Goal: Contribute content

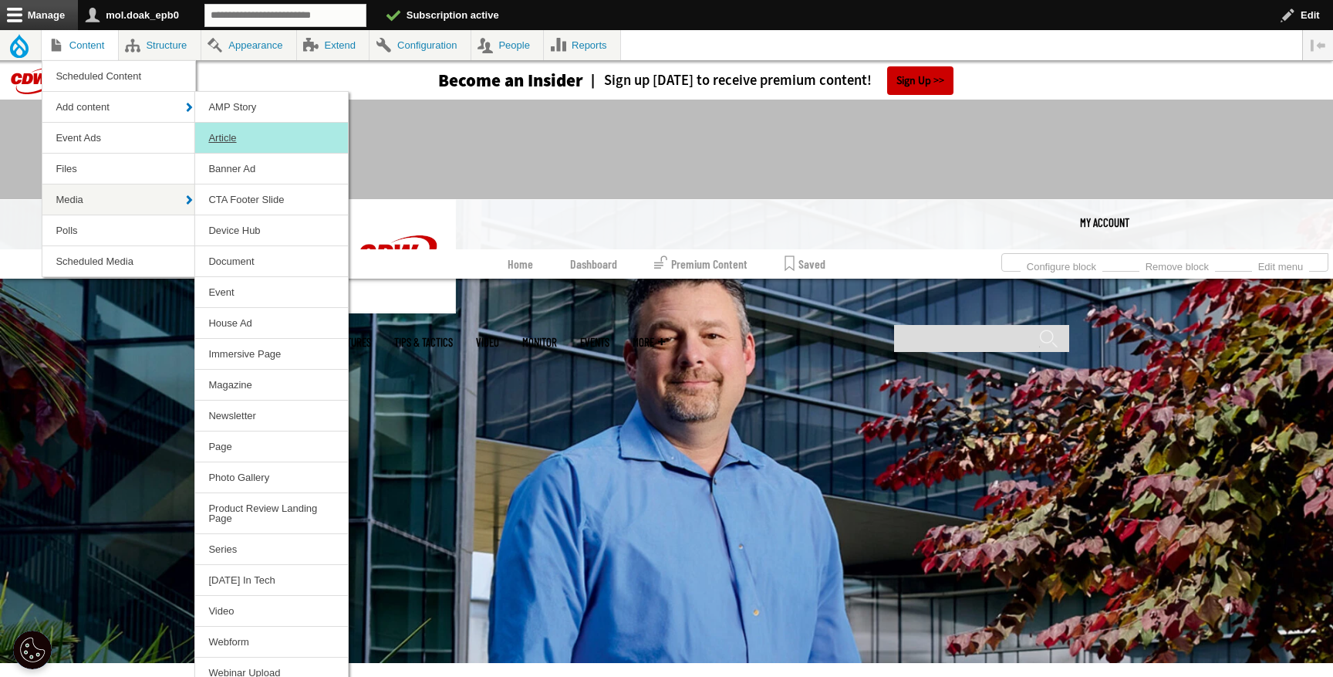
click at [225, 131] on link "Article" at bounding box center [271, 138] width 153 height 30
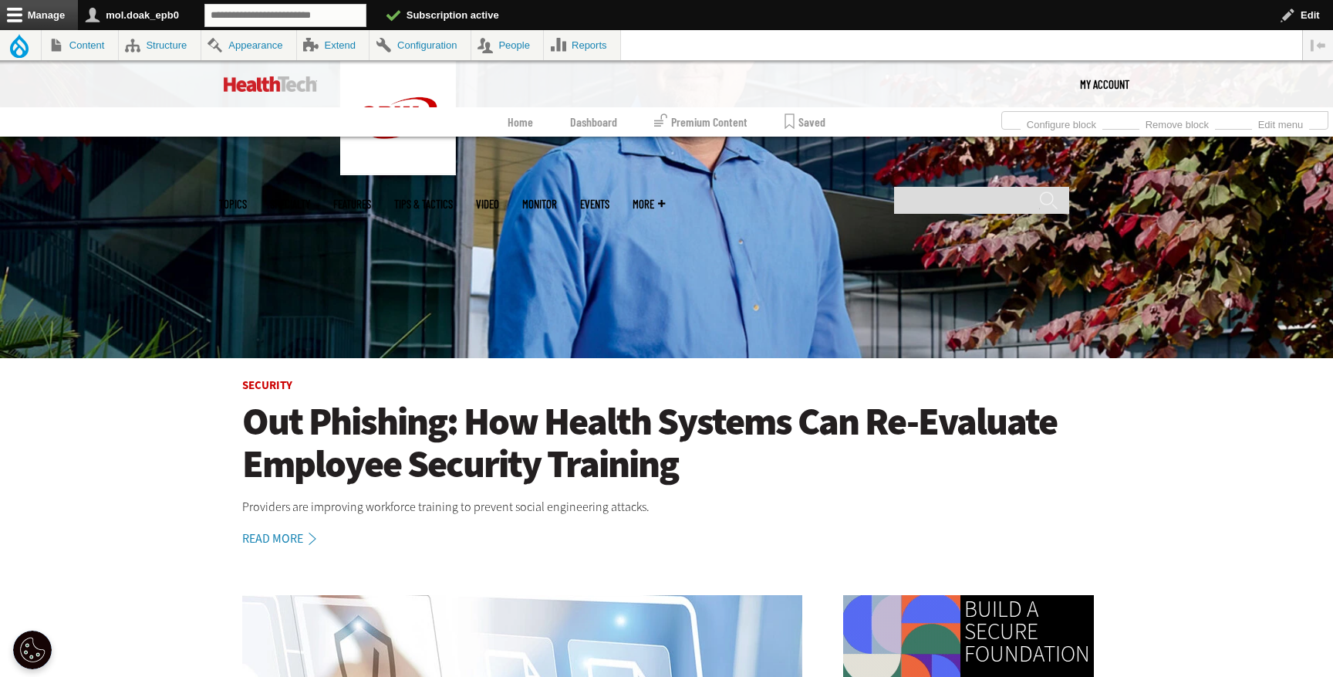
click at [489, 448] on h1 "Out Phishing: How Health Systems Can Re-Evaluate Employee Security Training" at bounding box center [666, 443] width 849 height 85
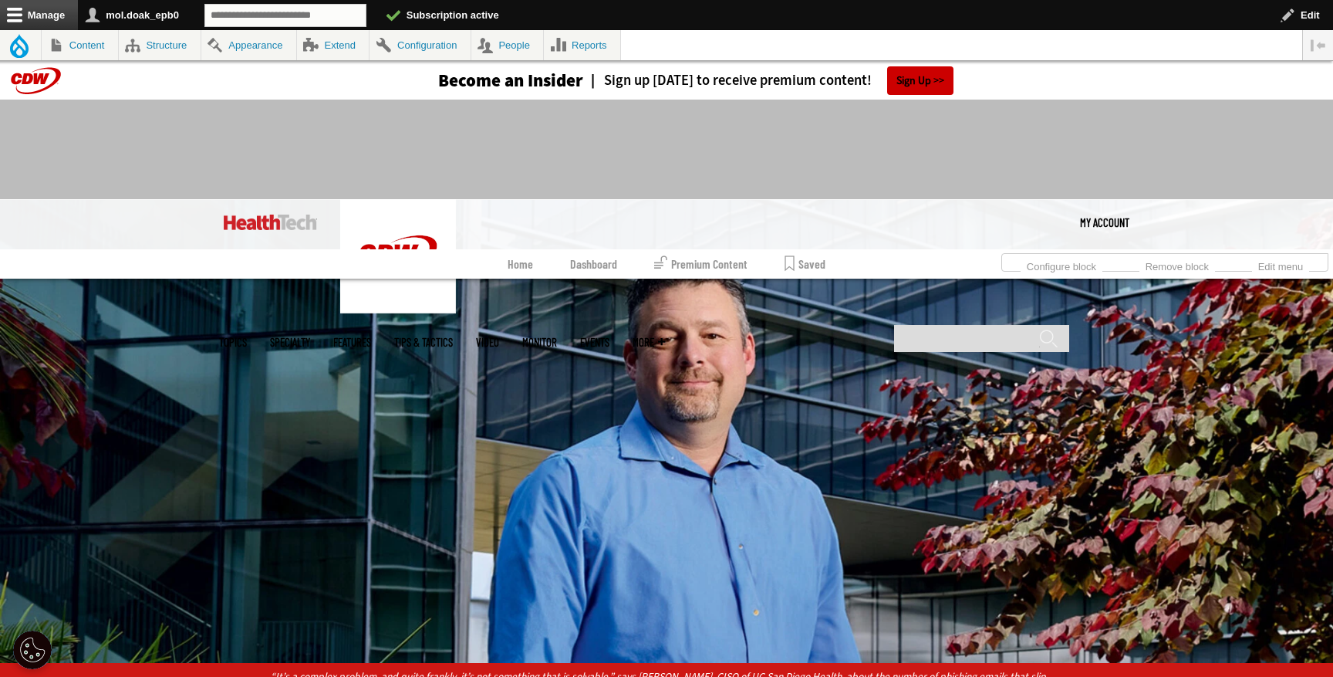
click at [610, 431] on img at bounding box center [666, 431] width 1333 height 463
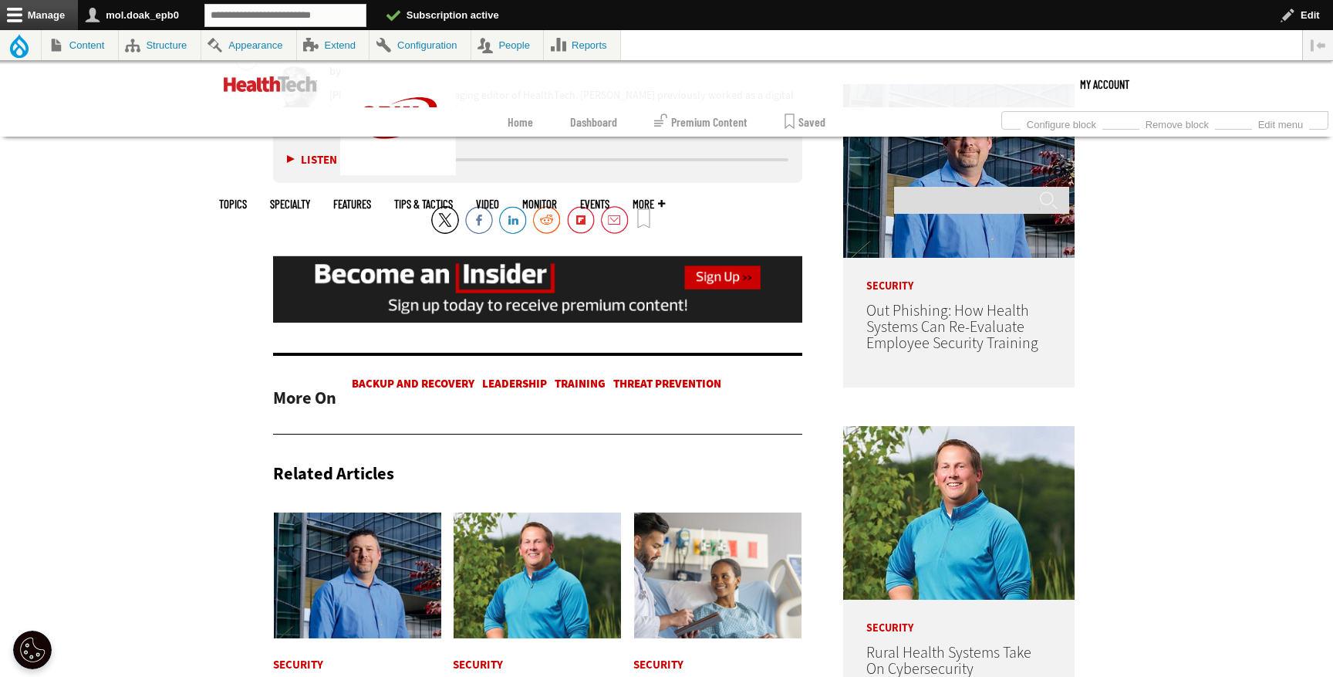
scroll to position [95, 0]
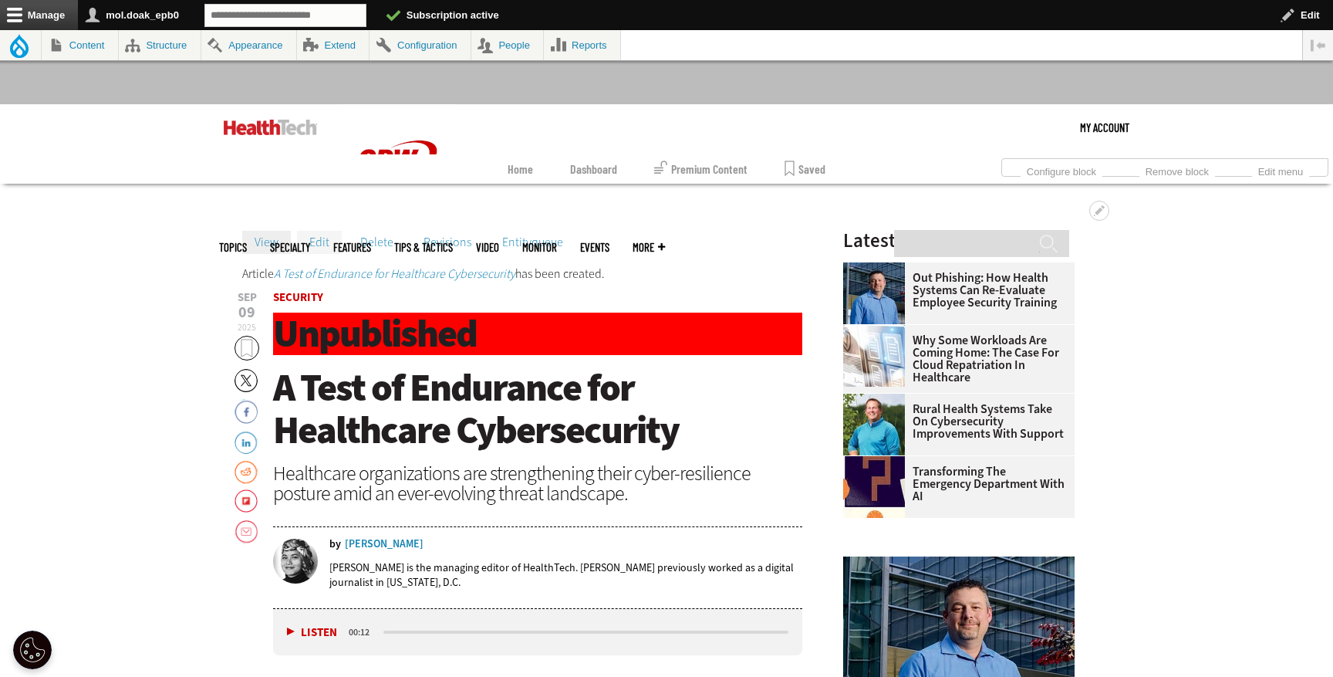
click at [321, 251] on link "Edit" at bounding box center [319, 242] width 45 height 23
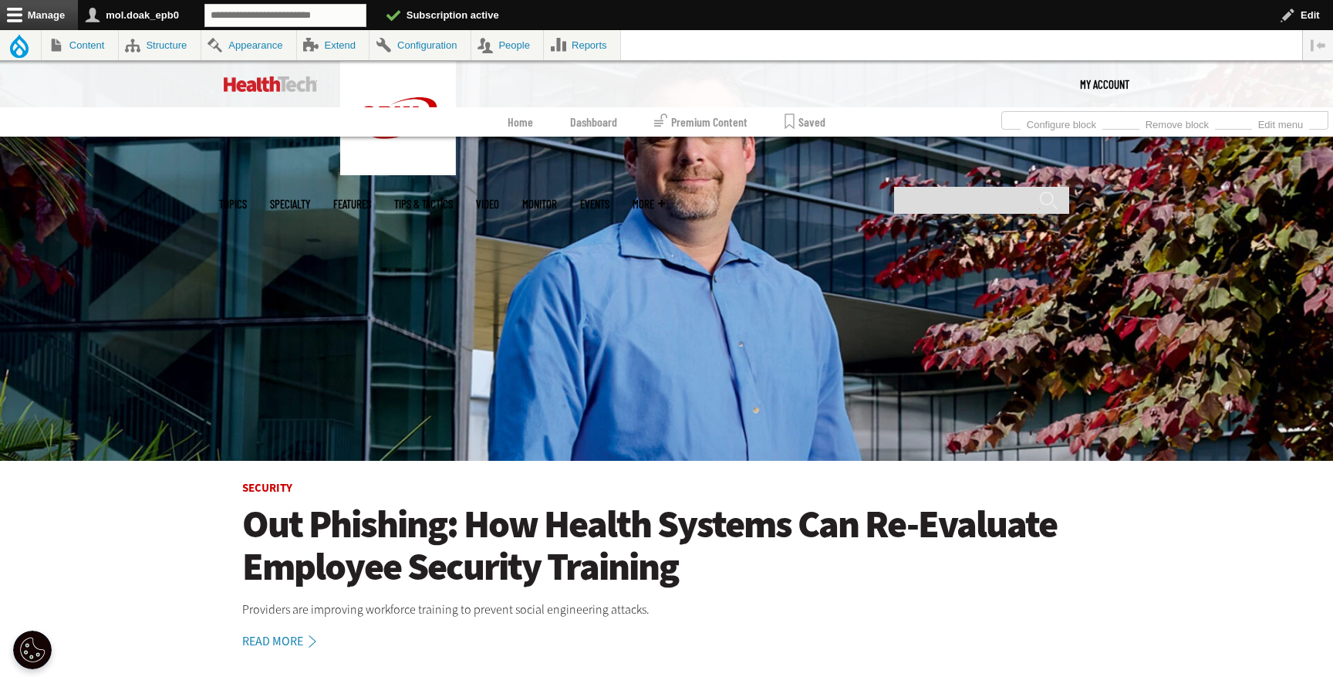
scroll to position [145, 0]
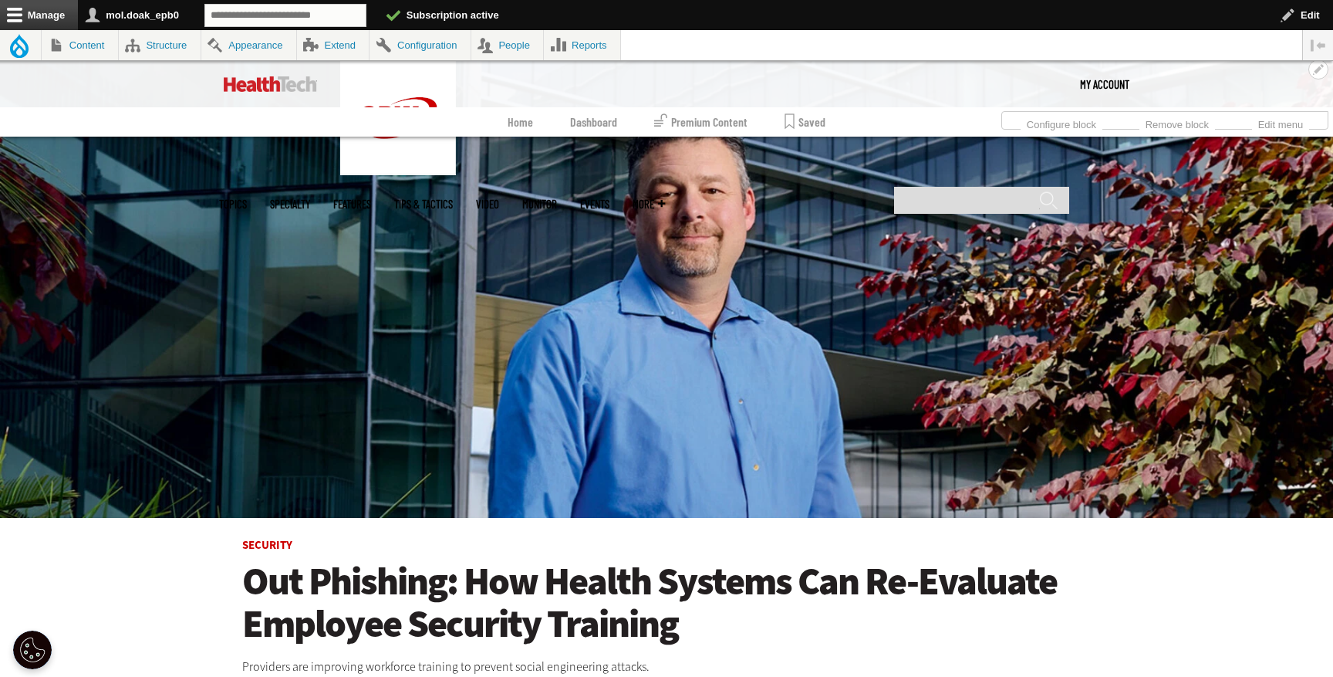
click at [379, 575] on h1 "Out Phishing: How Health Systems Can Re-Evaluate Employee Security Training" at bounding box center [666, 602] width 849 height 85
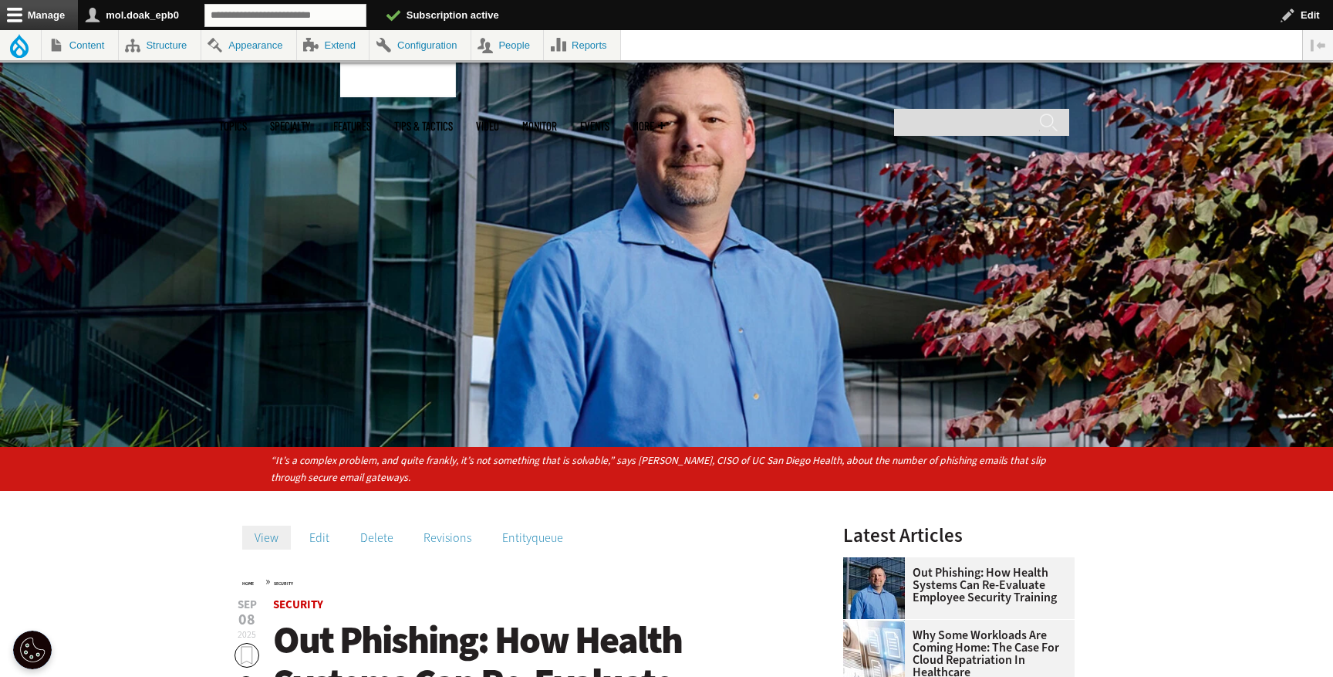
scroll to position [455, 0]
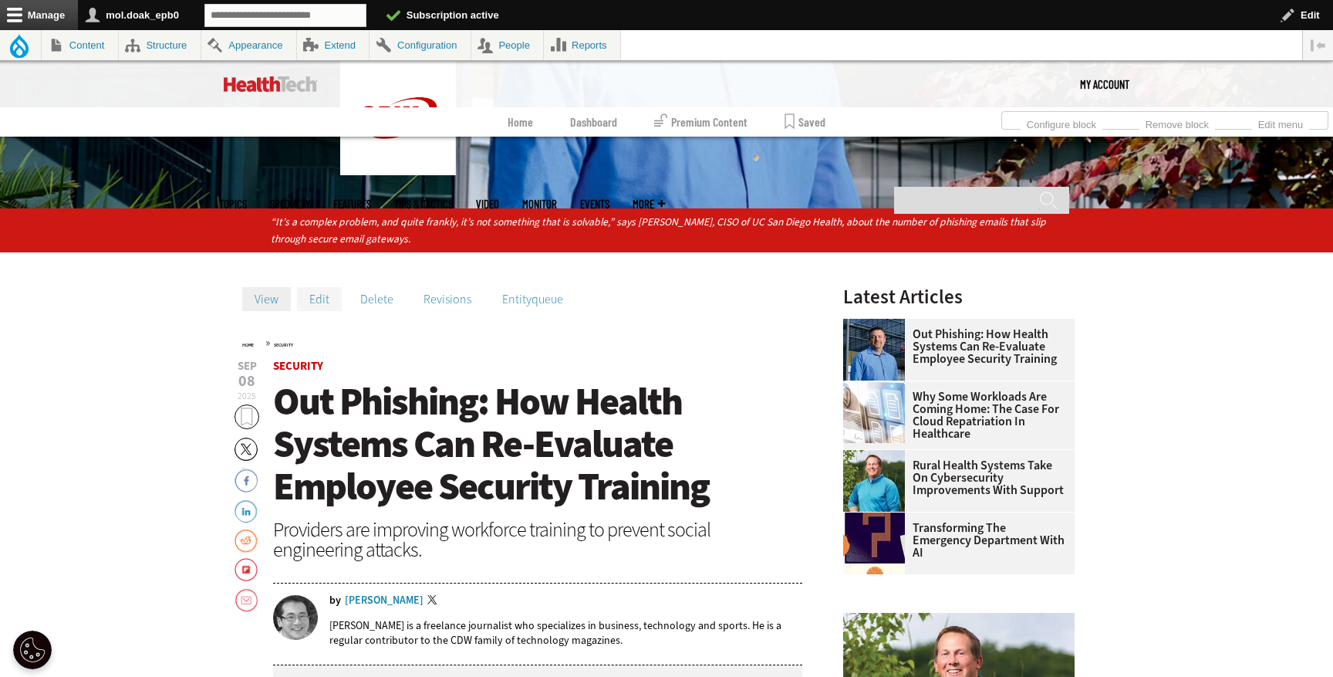
click at [330, 303] on link "Edit" at bounding box center [319, 298] width 45 height 23
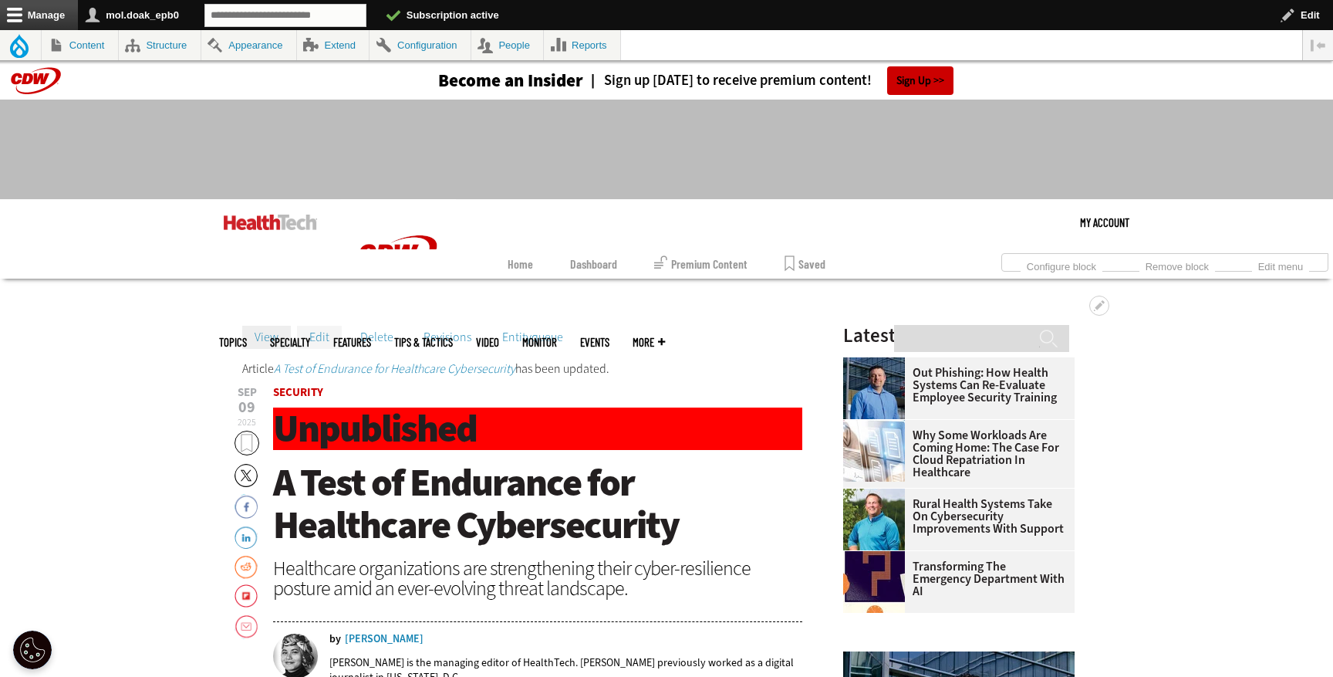
click at [324, 342] on link "Edit" at bounding box center [319, 337] width 45 height 23
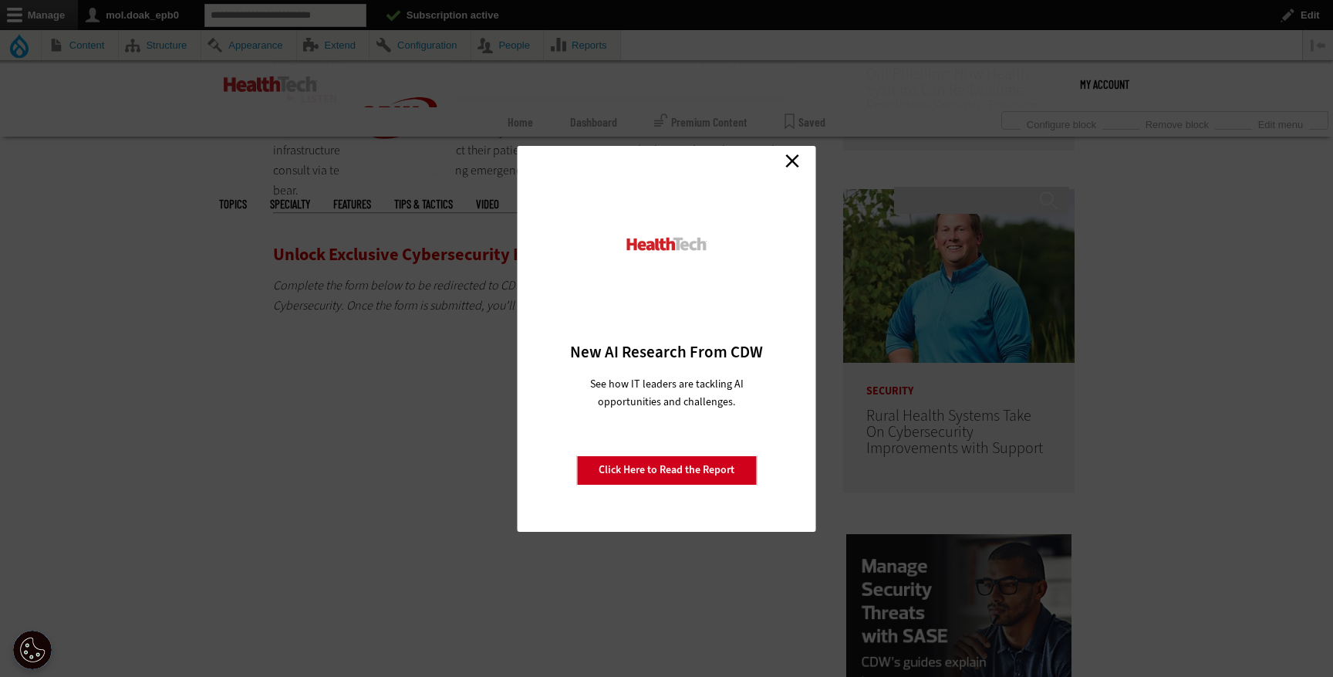
scroll to position [446, 0]
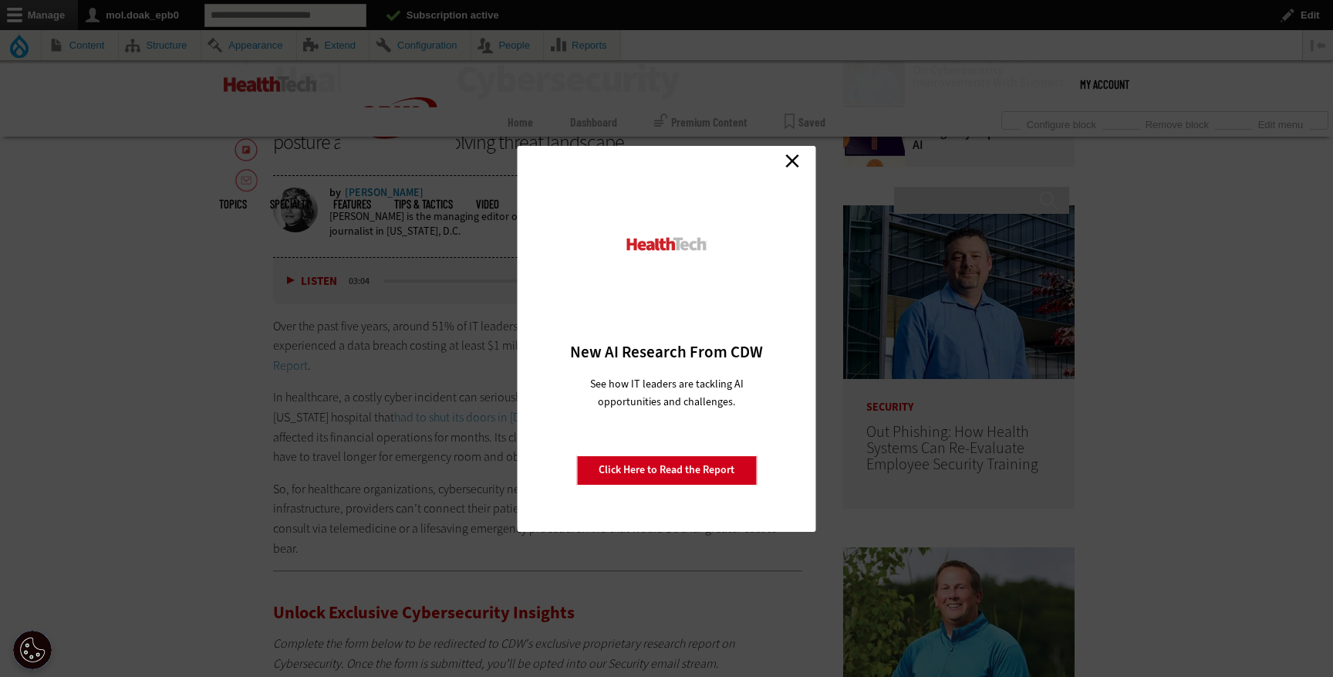
click at [779, 179] on div "Close New AI Research From CDW See how IT leaders are tackling AI opportunities…" at bounding box center [667, 339] width 299 height 386
click at [796, 163] on link "Close" at bounding box center [792, 161] width 23 height 23
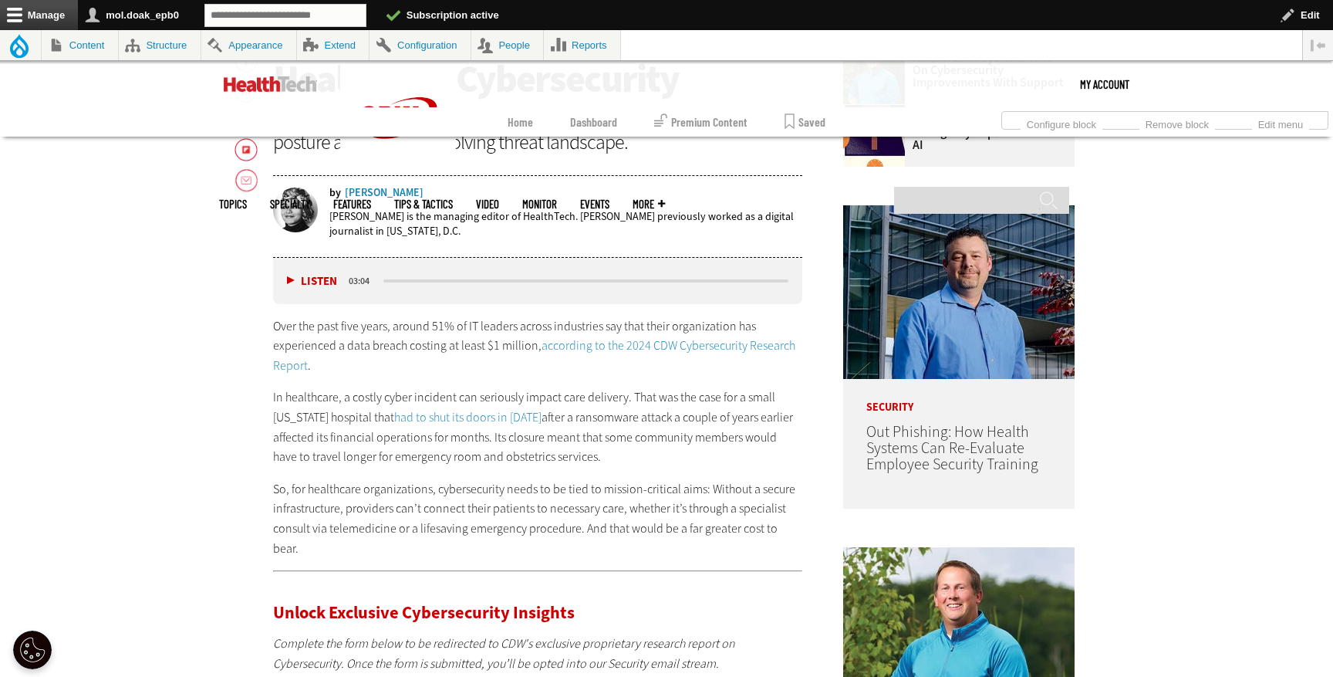
scroll to position [0, 0]
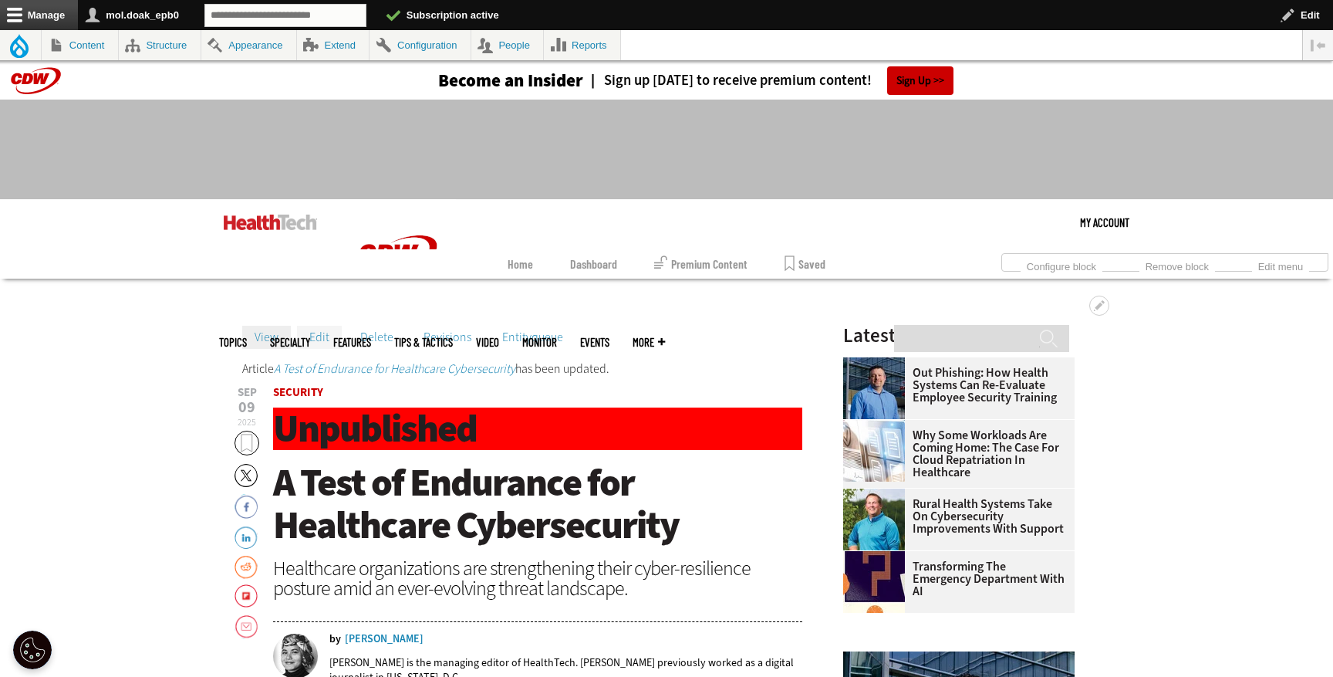
click at [322, 346] on link "Edit" at bounding box center [319, 337] width 45 height 23
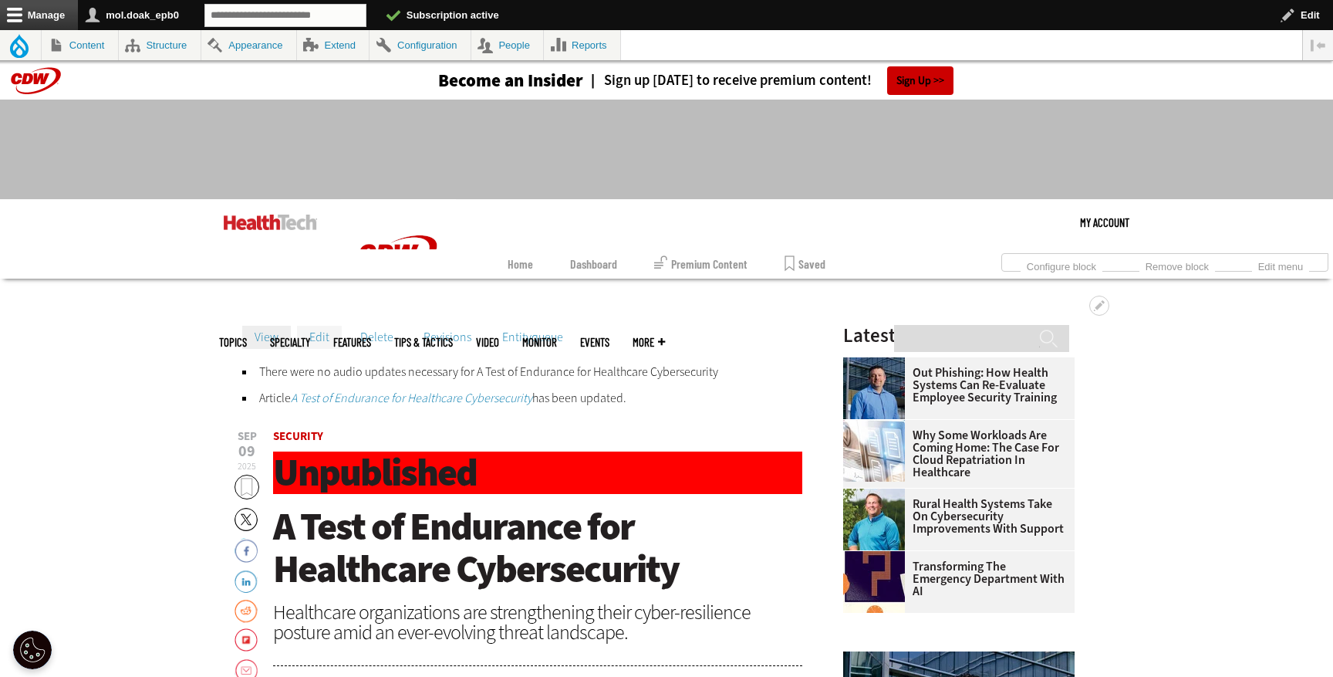
click at [320, 338] on link "Edit" at bounding box center [319, 337] width 45 height 23
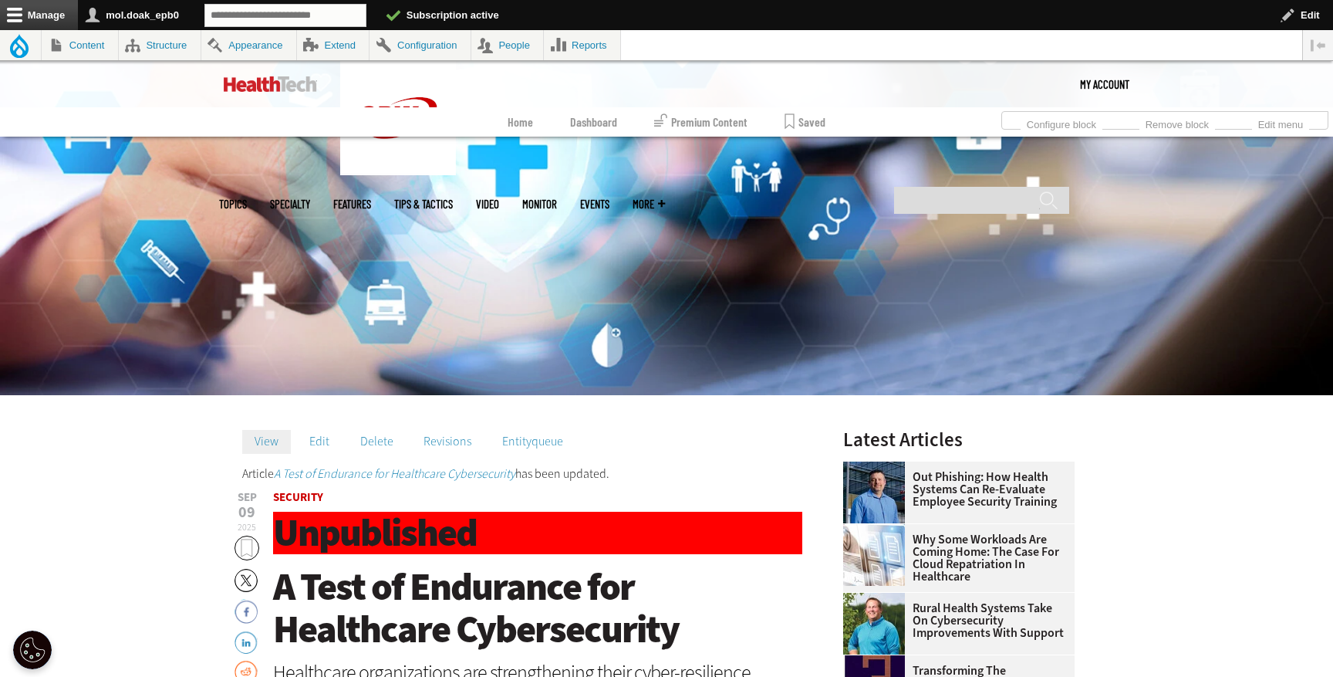
scroll to position [257, 0]
